Goal: Information Seeking & Learning: Learn about a topic

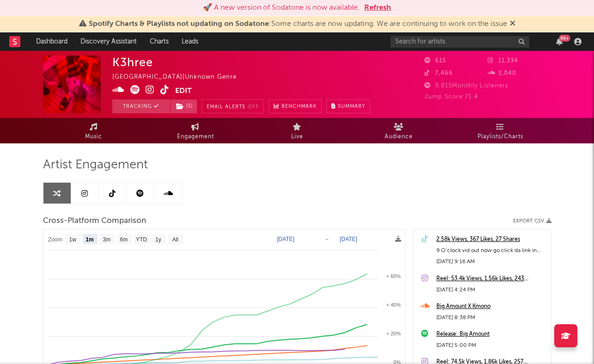
select select "1m"
click at [57, 38] on link "Dashboard" at bounding box center [52, 41] width 44 height 18
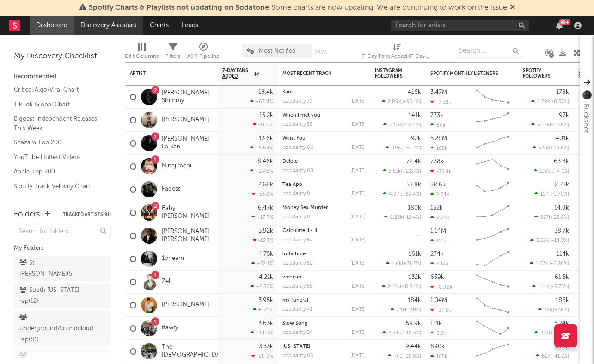
click at [98, 28] on link "Discovery Assistant" at bounding box center [108, 25] width 69 height 18
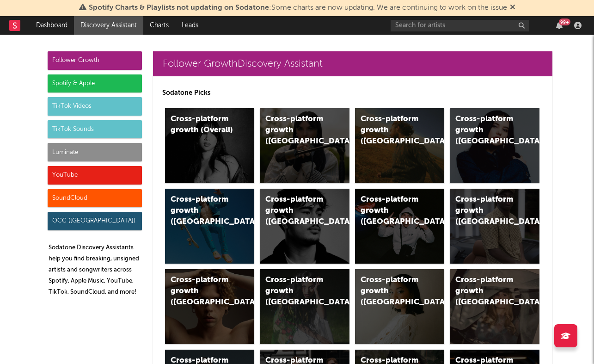
click at [110, 65] on div "Follower Growth" at bounding box center [95, 60] width 94 height 18
click at [104, 83] on div "Spotify & Apple" at bounding box center [95, 83] width 94 height 18
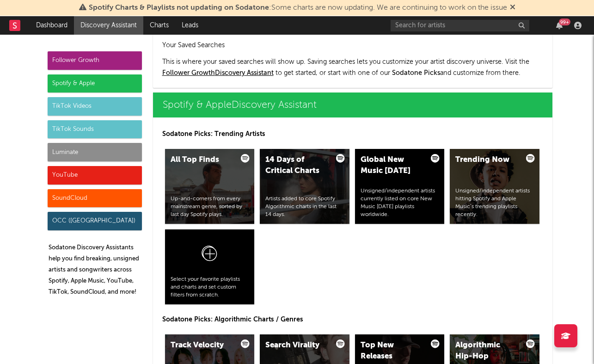
scroll to position [924, 0]
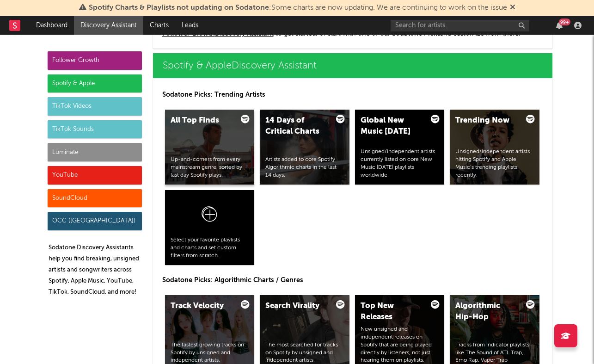
click at [227, 158] on div "Up-and-comers from every mainstream genre, sorted by last day Spotify plays." at bounding box center [210, 167] width 79 height 23
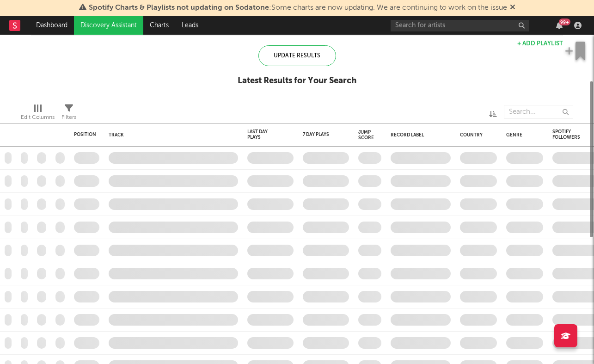
checkbox input "true"
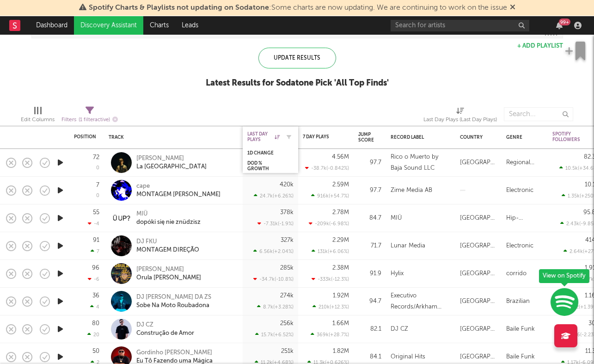
click at [260, 135] on div "Last Day Plays" at bounding box center [263, 136] width 32 height 11
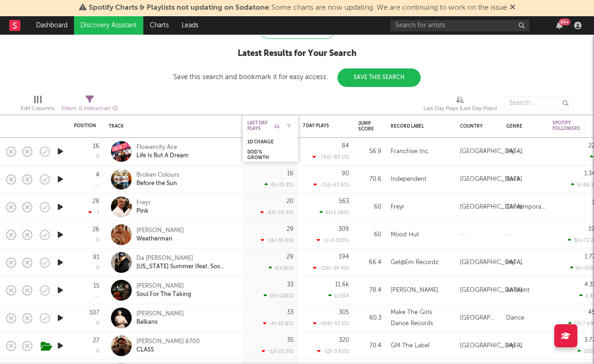
click at [260, 125] on div "Last Day Plays" at bounding box center [263, 125] width 32 height 11
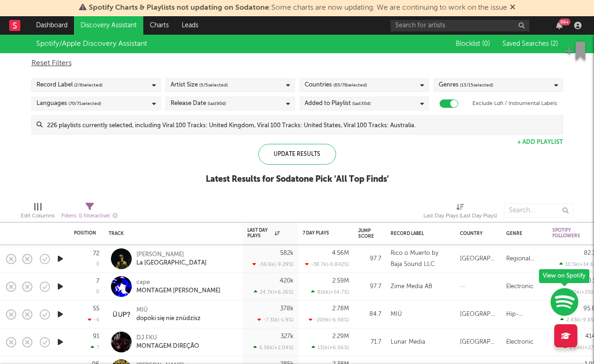
click at [116, 30] on link "Discovery Assistant" at bounding box center [108, 25] width 69 height 18
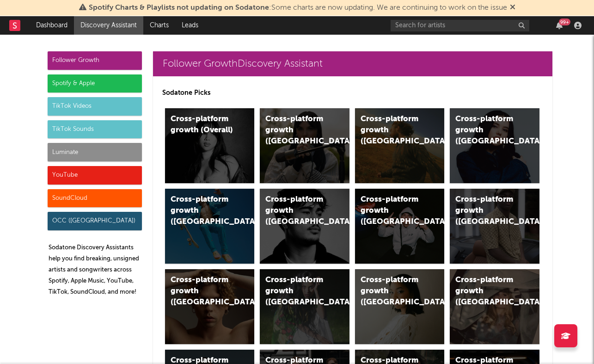
click at [74, 150] on div "Luminate" at bounding box center [95, 152] width 94 height 18
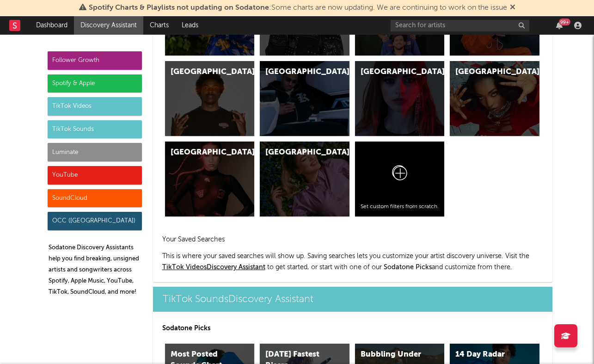
scroll to position [4038, 0]
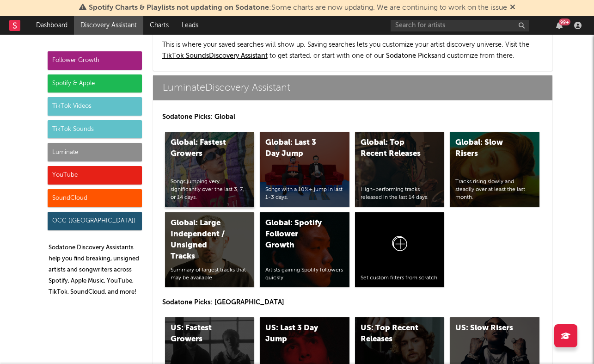
click at [201, 144] on div "Global: Fastest Growers Songs jumping very significantly over the last 3, 7, or…" at bounding box center [210, 169] width 90 height 75
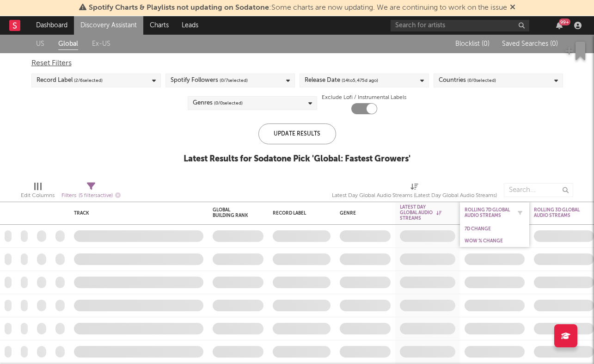
checkbox input "true"
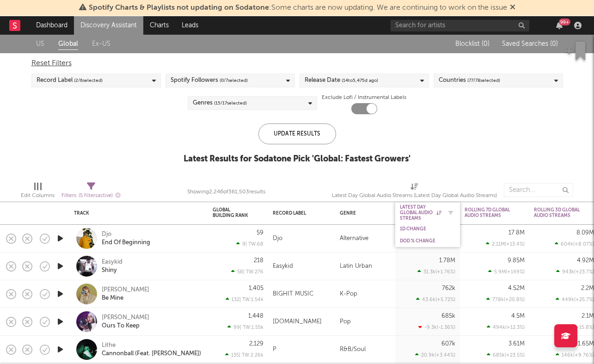
click at [413, 211] on div "Latest Day Global Audio Streams" at bounding box center [421, 212] width 42 height 17
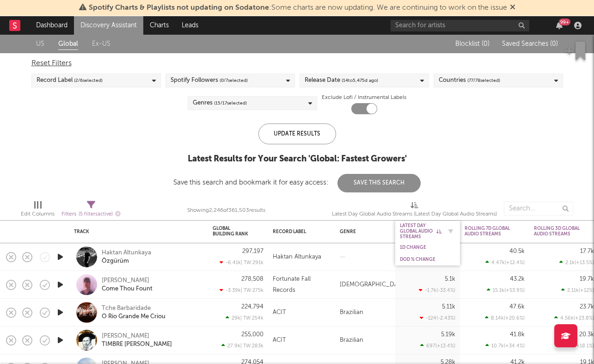
click at [423, 234] on div "Latest Day Global Audio Streams" at bounding box center [421, 231] width 42 height 17
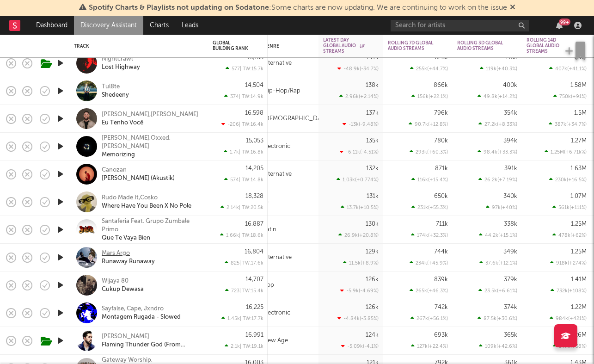
click at [124, 251] on div "Mars Argo" at bounding box center [116, 253] width 28 height 8
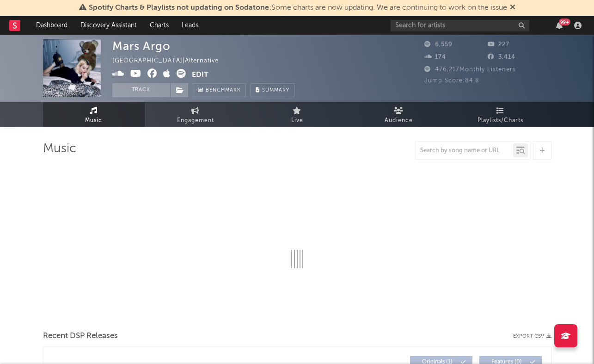
select select "6m"
